Goal: Information Seeking & Learning: Check status

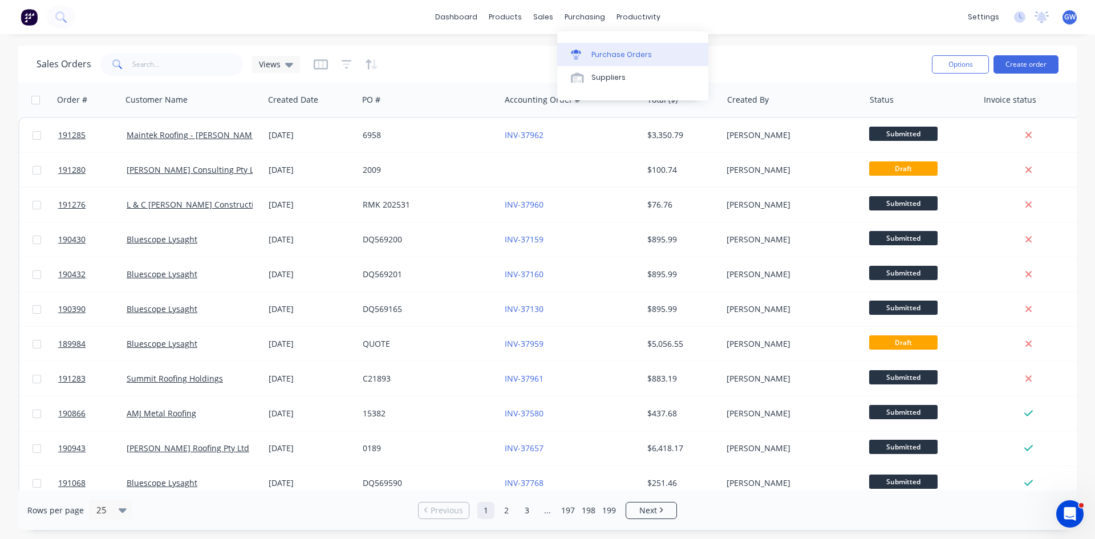
click at [594, 47] on link "Purchase Orders" at bounding box center [632, 54] width 151 height 23
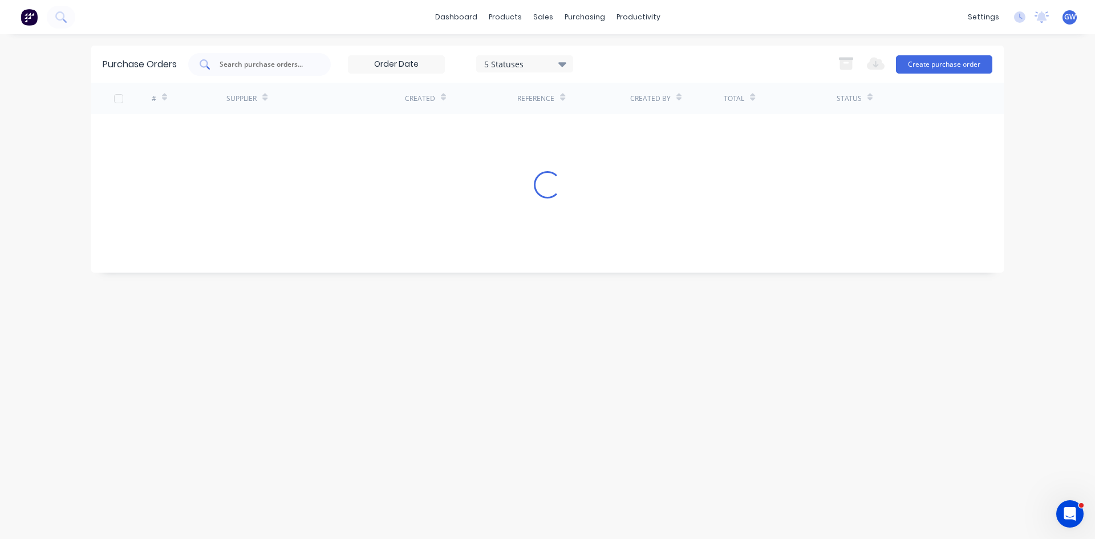
click at [218, 59] on div at bounding box center [259, 64] width 143 height 23
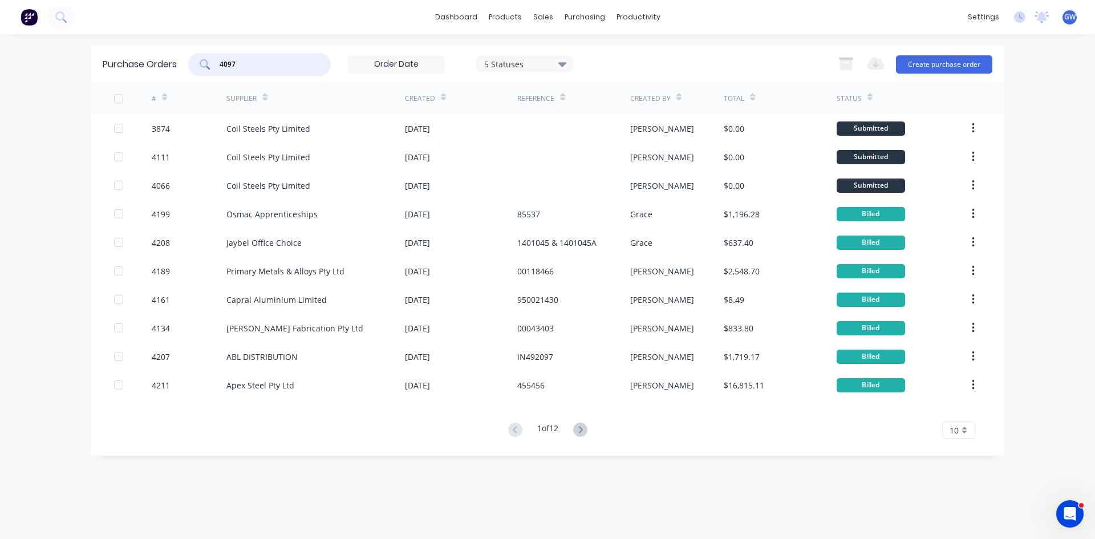
type input "4097"
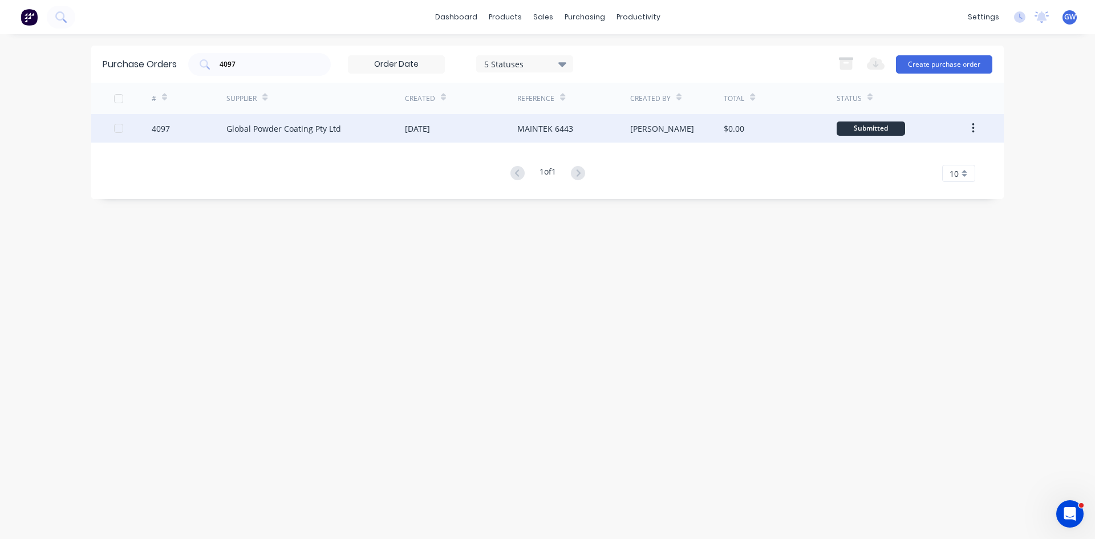
click at [408, 126] on div "[DATE]" at bounding box center [417, 129] width 25 height 12
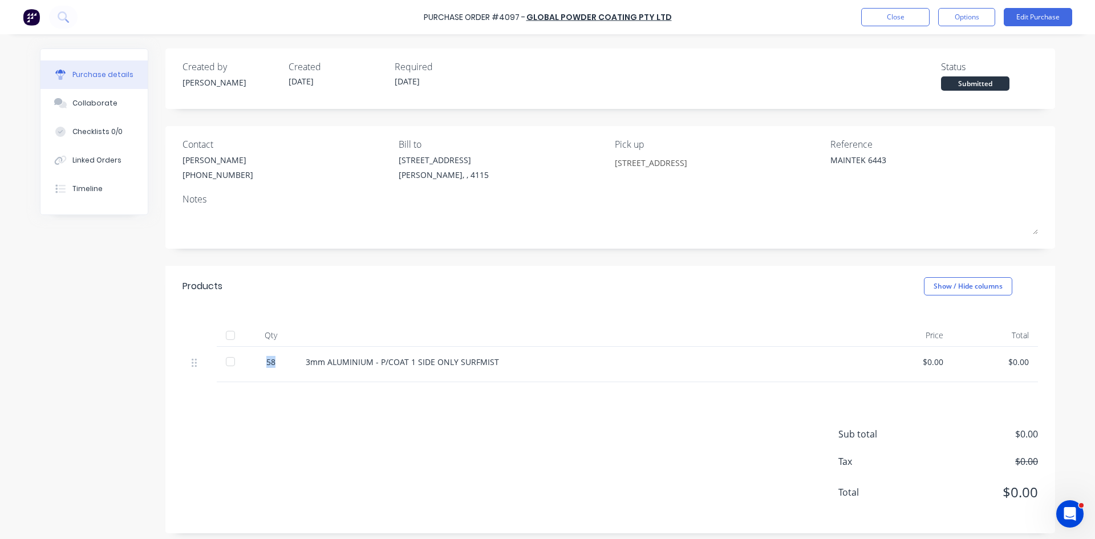
drag, startPoint x: 285, startPoint y: 365, endPoint x: 262, endPoint y: 360, distance: 23.9
click at [262, 360] on div "58" at bounding box center [270, 364] width 51 height 35
click at [892, 11] on button "Close" at bounding box center [895, 17] width 68 height 18
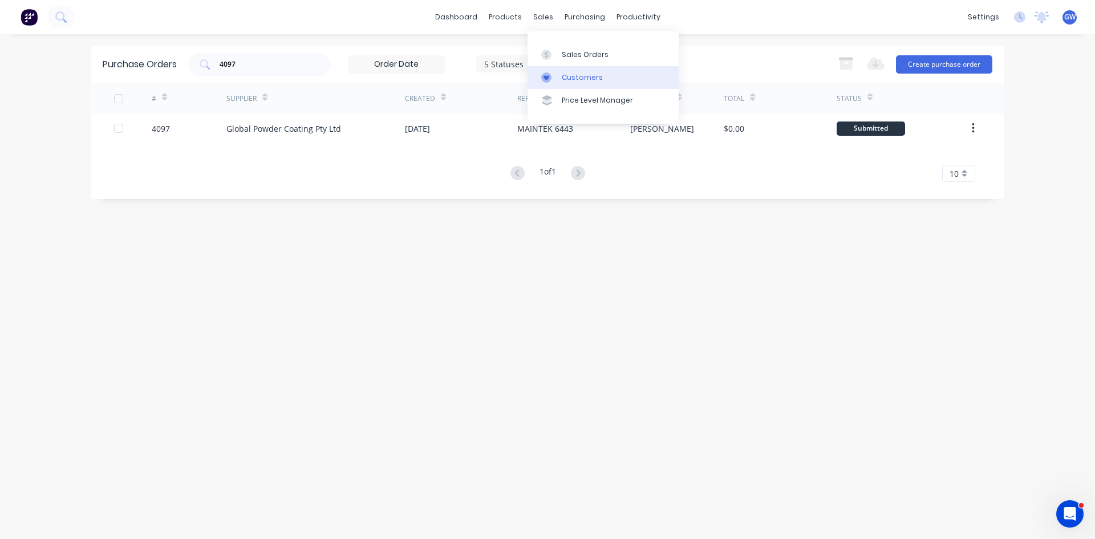
click at [564, 74] on div "Customers" at bounding box center [582, 77] width 41 height 10
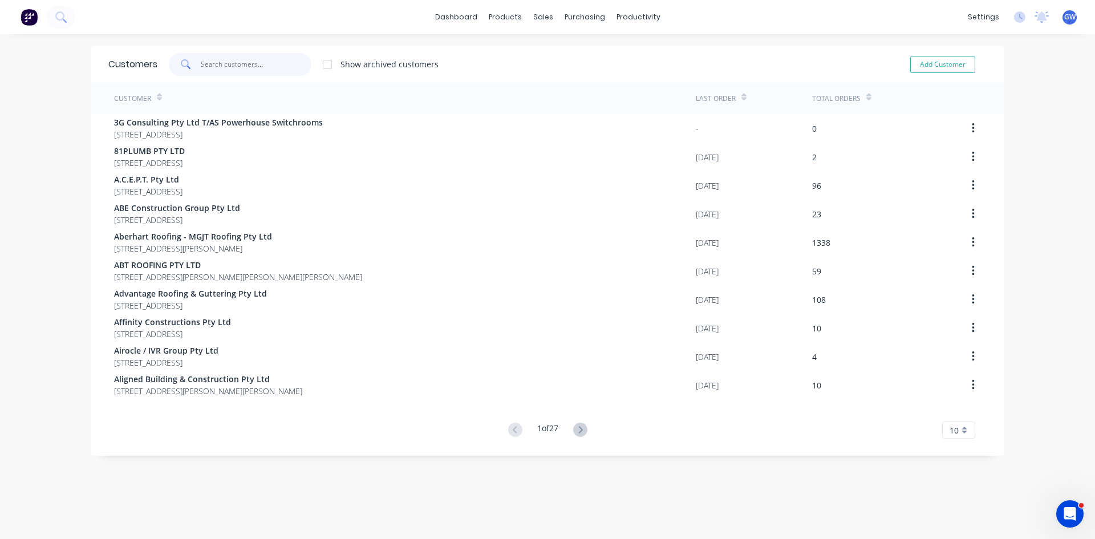
click at [289, 65] on input "text" at bounding box center [256, 64] width 111 height 23
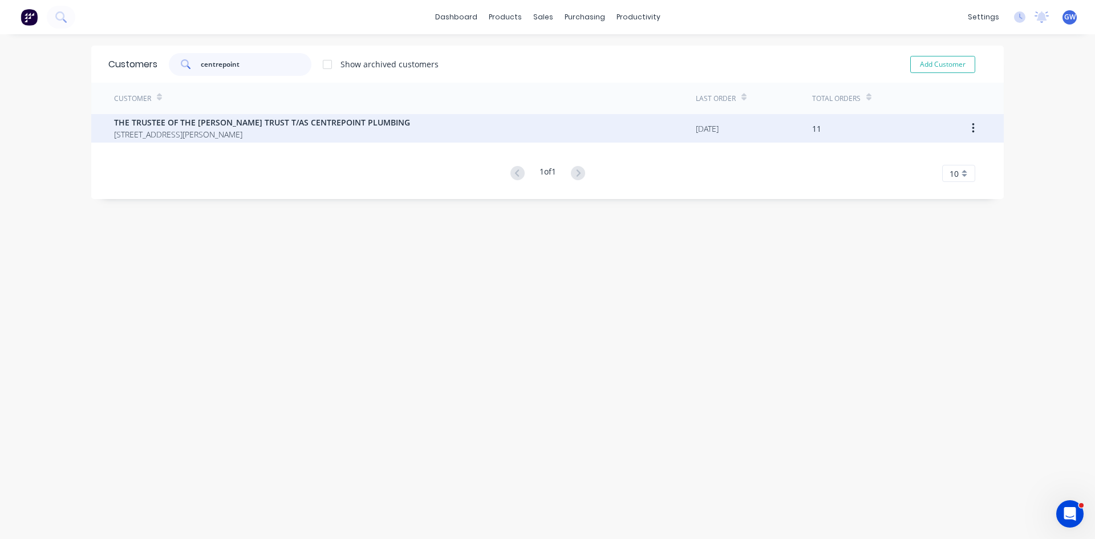
type input "centrepoint"
click at [336, 124] on span "THE TRUSTEE OF THE [PERSON_NAME] TRUST T/AS CENTREPOINT PLUMBING" at bounding box center [262, 122] width 296 height 12
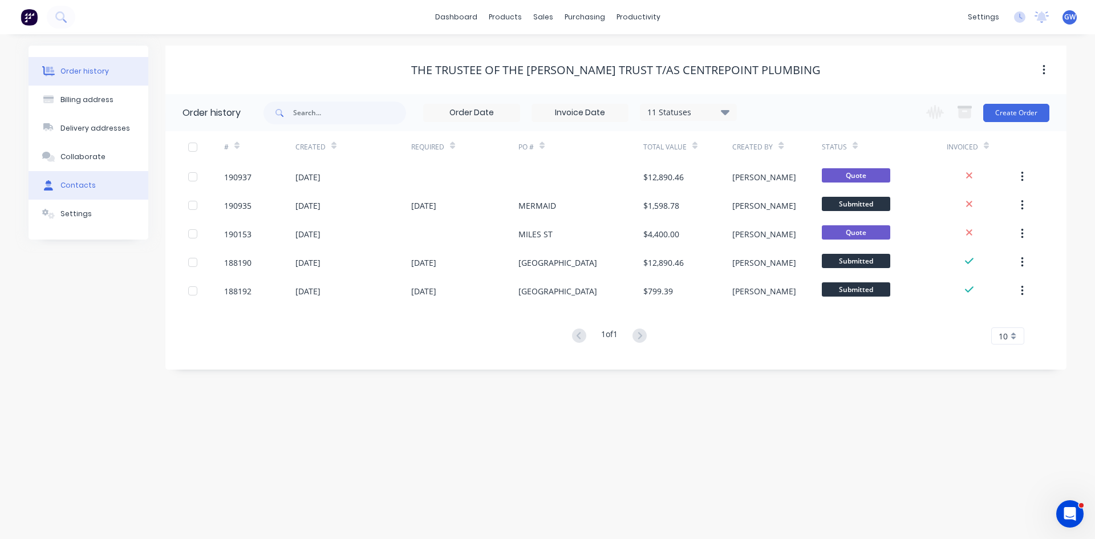
click at [78, 191] on button "Contacts" at bounding box center [89, 185] width 120 height 29
select select "AU"
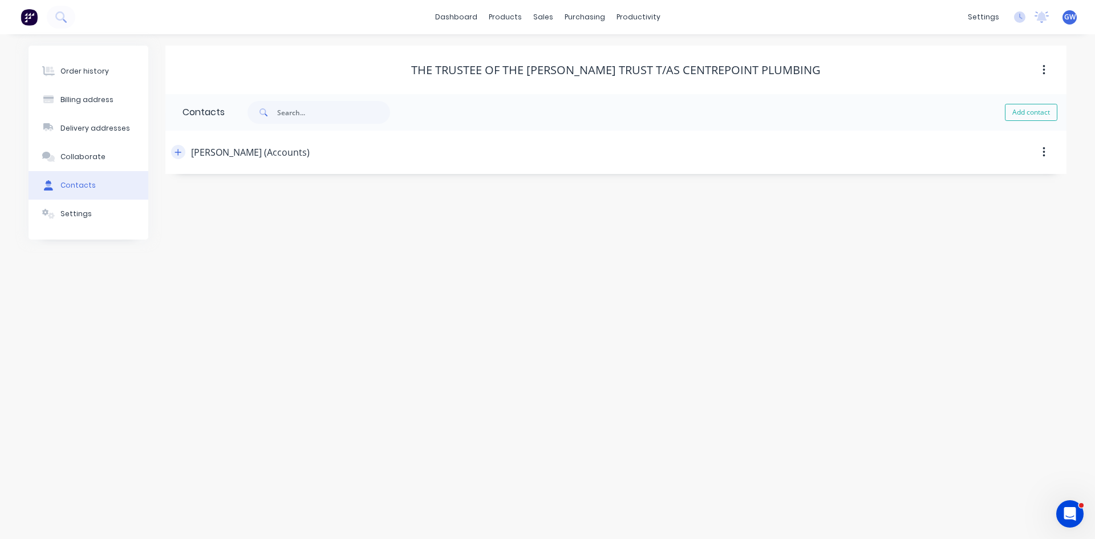
click at [183, 157] on button "button" at bounding box center [178, 152] width 14 height 14
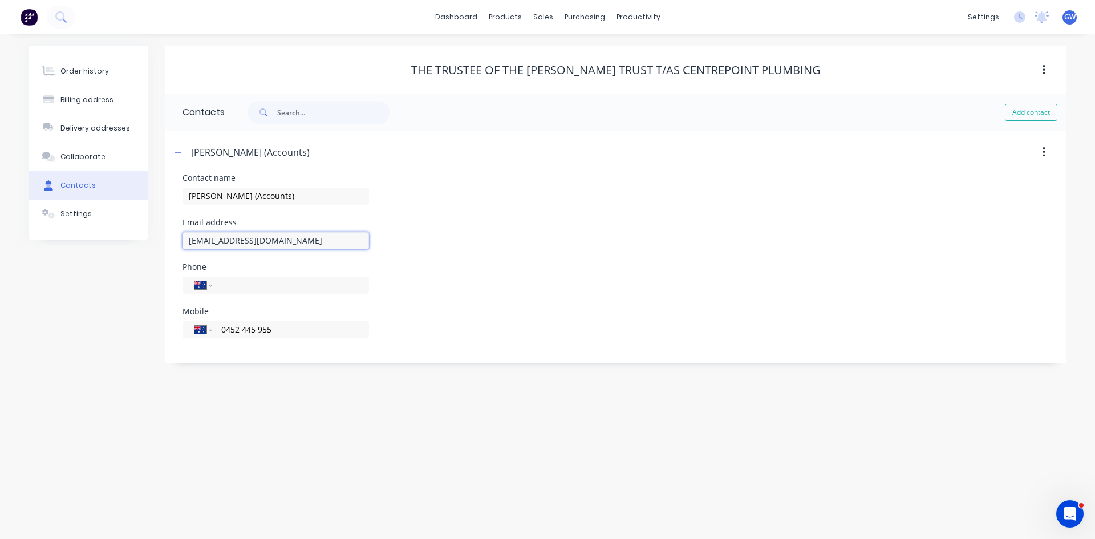
drag, startPoint x: 366, startPoint y: 240, endPoint x: 59, endPoint y: 236, distance: 306.9
click at [59, 236] on div "Order history Billing address Delivery addresses Collaborate Contacts Settings …" at bounding box center [548, 205] width 1038 height 318
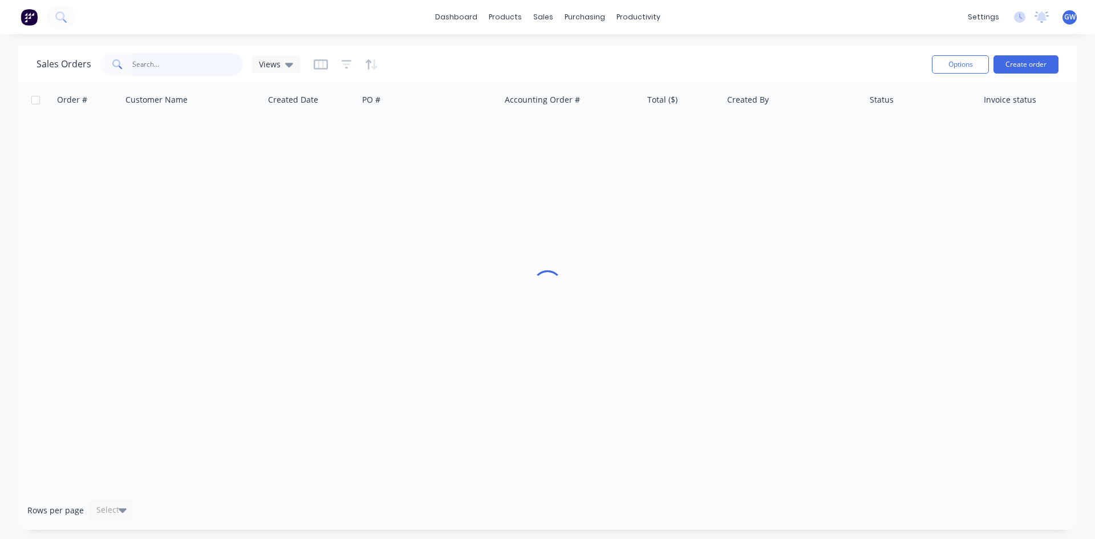
click at [221, 62] on input "text" at bounding box center [187, 64] width 111 height 23
type input "32718"
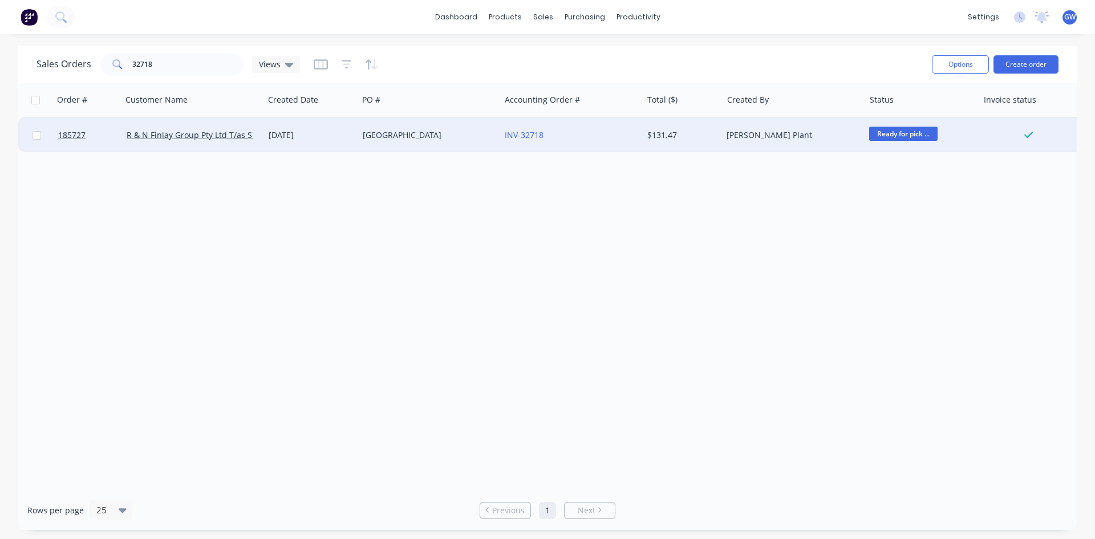
click at [775, 137] on div "Lynda Plant" at bounding box center [790, 134] width 127 height 11
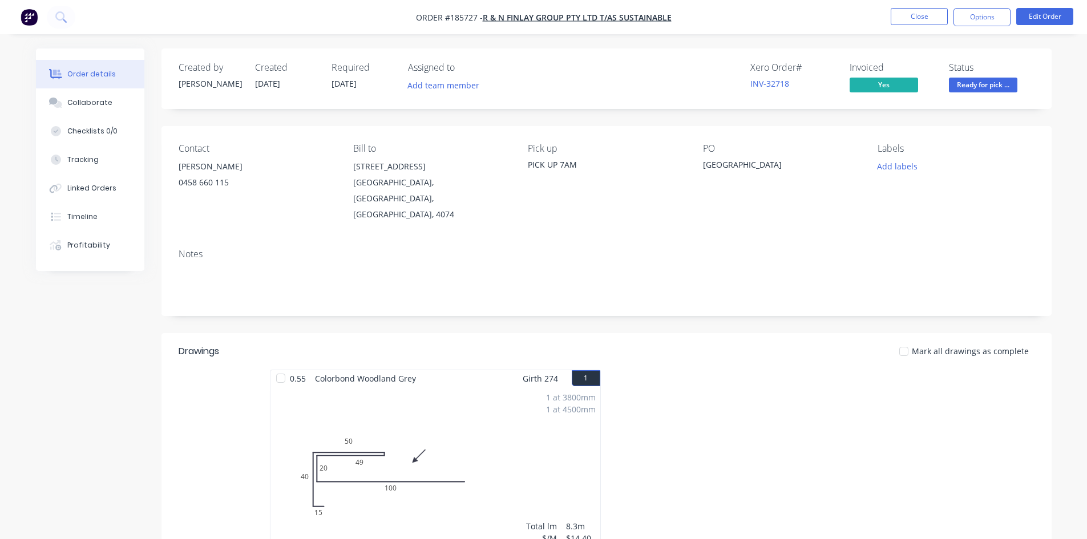
scroll to position [209, 0]
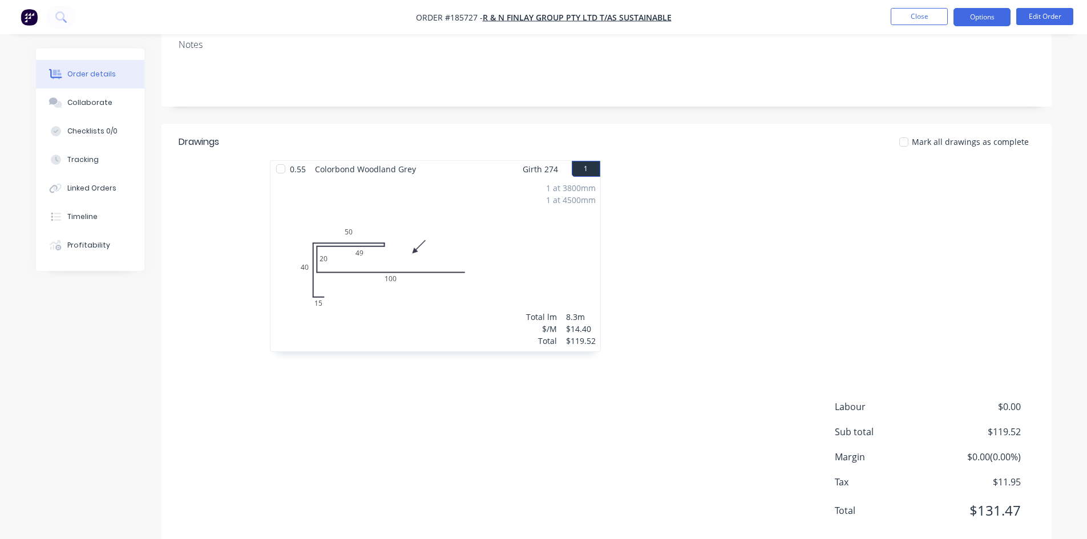
click at [978, 18] on button "Options" at bounding box center [981, 17] width 57 height 18
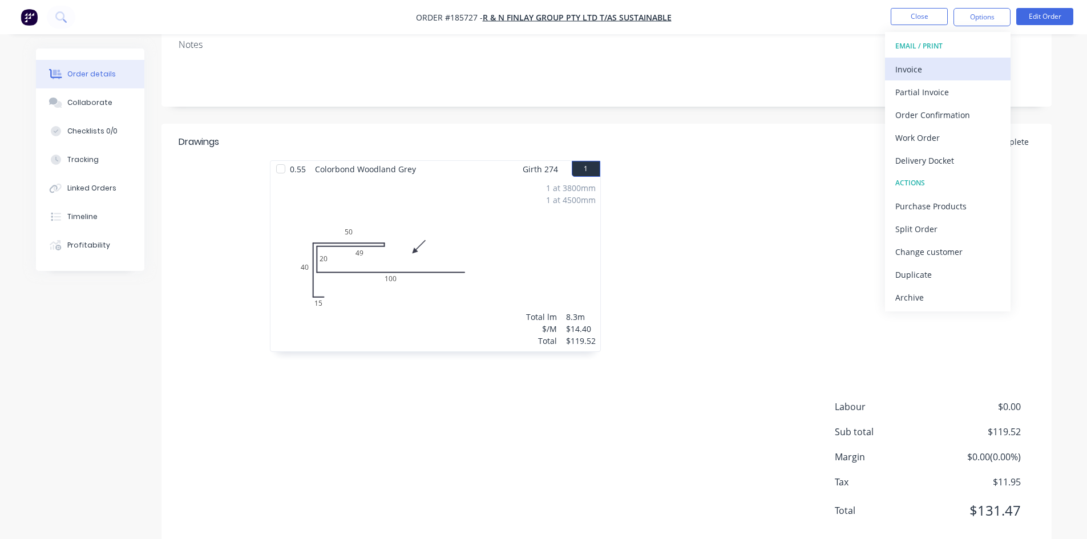
click at [945, 66] on div "Invoice" at bounding box center [947, 69] width 105 height 17
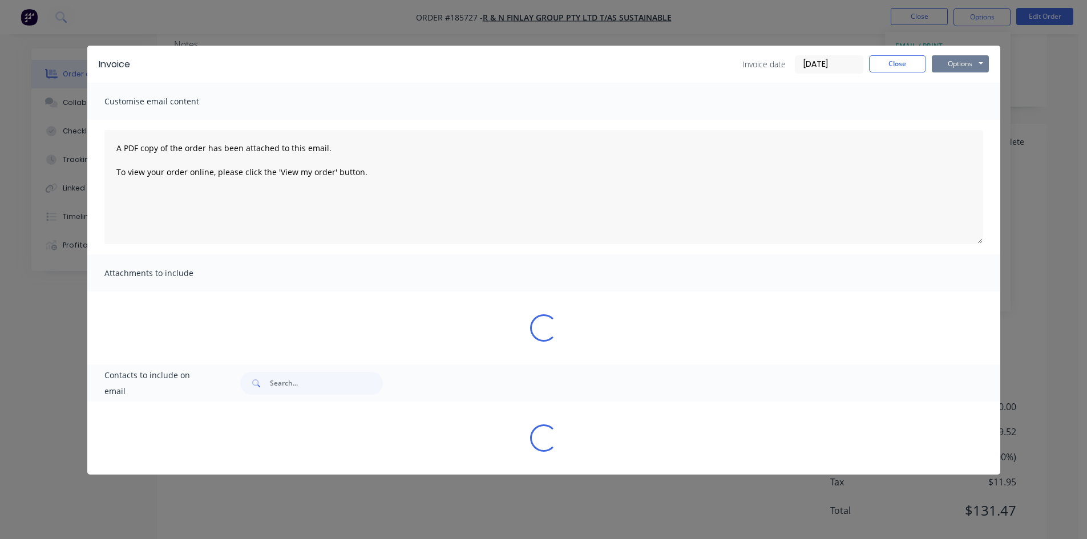
click at [965, 58] on button "Options" at bounding box center [959, 63] width 57 height 17
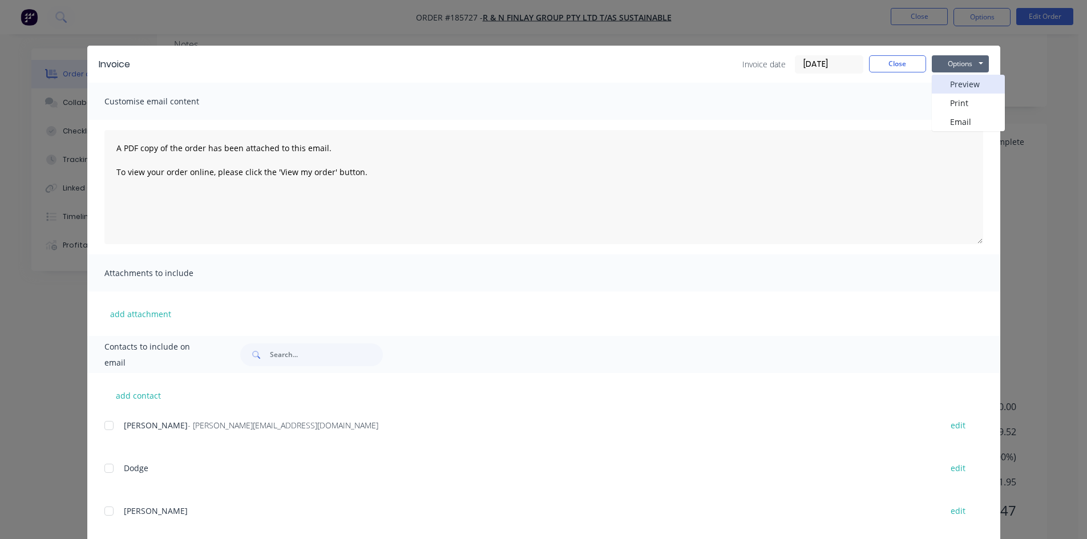
click at [965, 81] on button "Preview" at bounding box center [967, 84] width 73 height 19
click at [881, 65] on button "Close" at bounding box center [897, 63] width 57 height 17
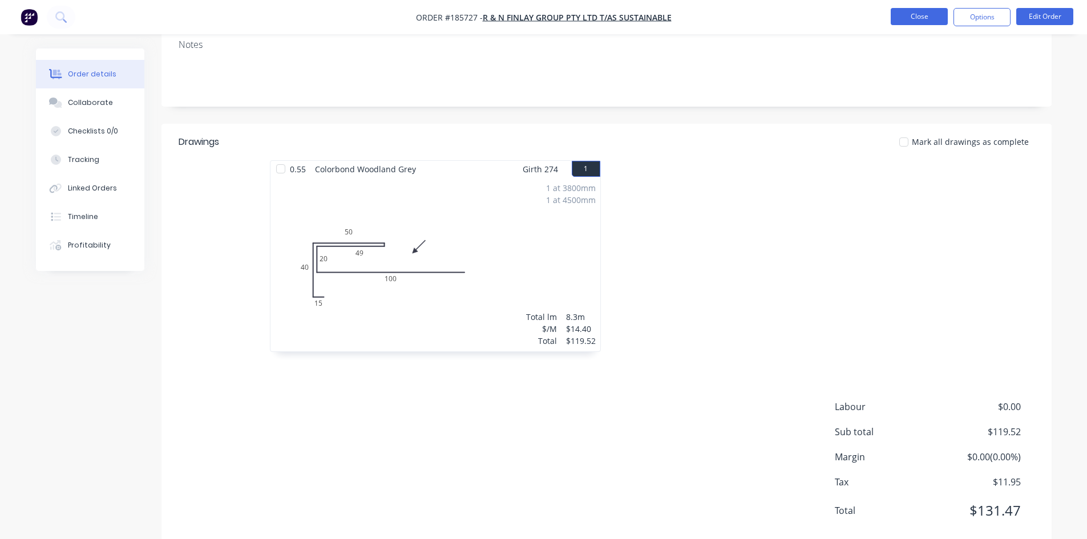
click at [921, 17] on button "Close" at bounding box center [918, 16] width 57 height 17
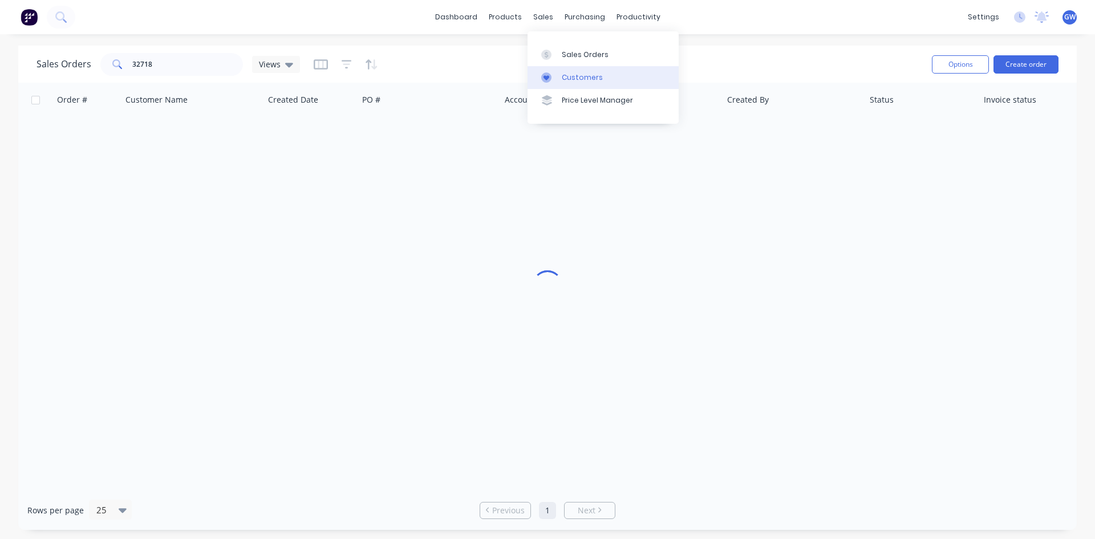
click at [574, 79] on div "Customers" at bounding box center [582, 77] width 41 height 10
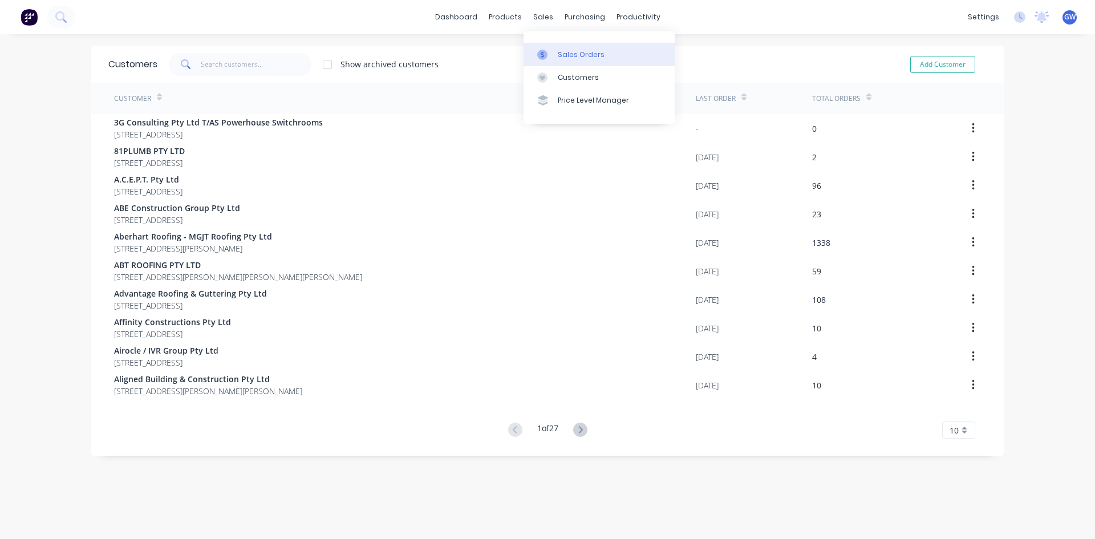
click at [556, 55] on link "Sales Orders" at bounding box center [599, 54] width 151 height 23
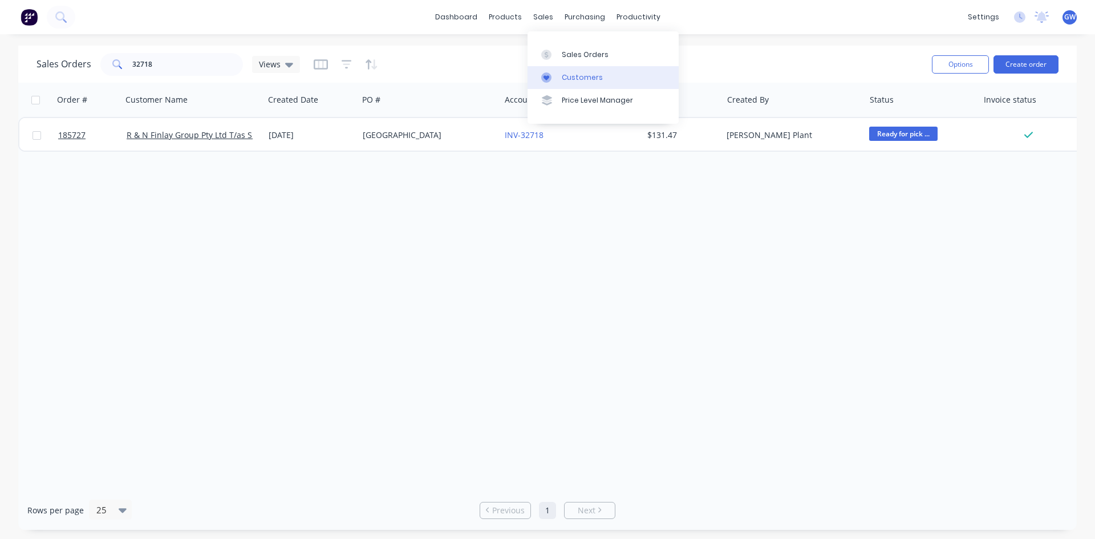
click at [557, 79] on div at bounding box center [549, 77] width 17 height 10
